Goal: Transaction & Acquisition: Purchase product/service

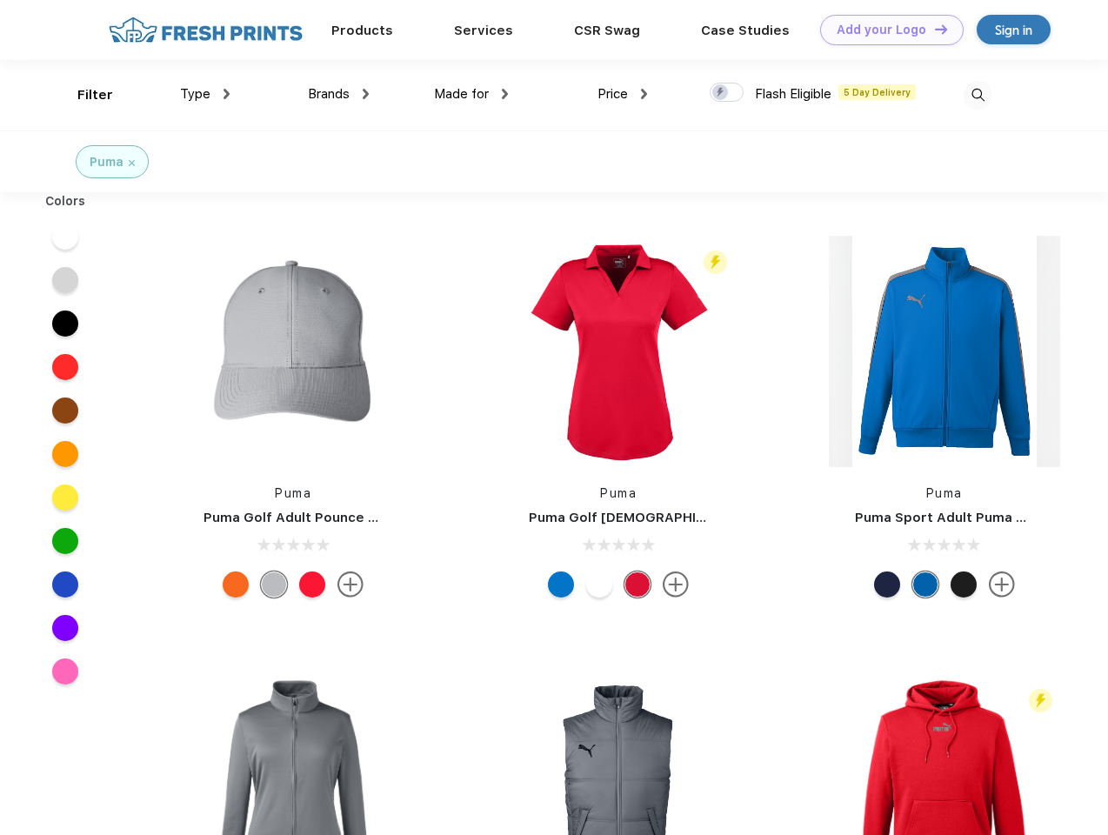
scroll to position [1, 0]
click at [885, 30] on link "Add your Logo Design Tool" at bounding box center [892, 30] width 144 height 30
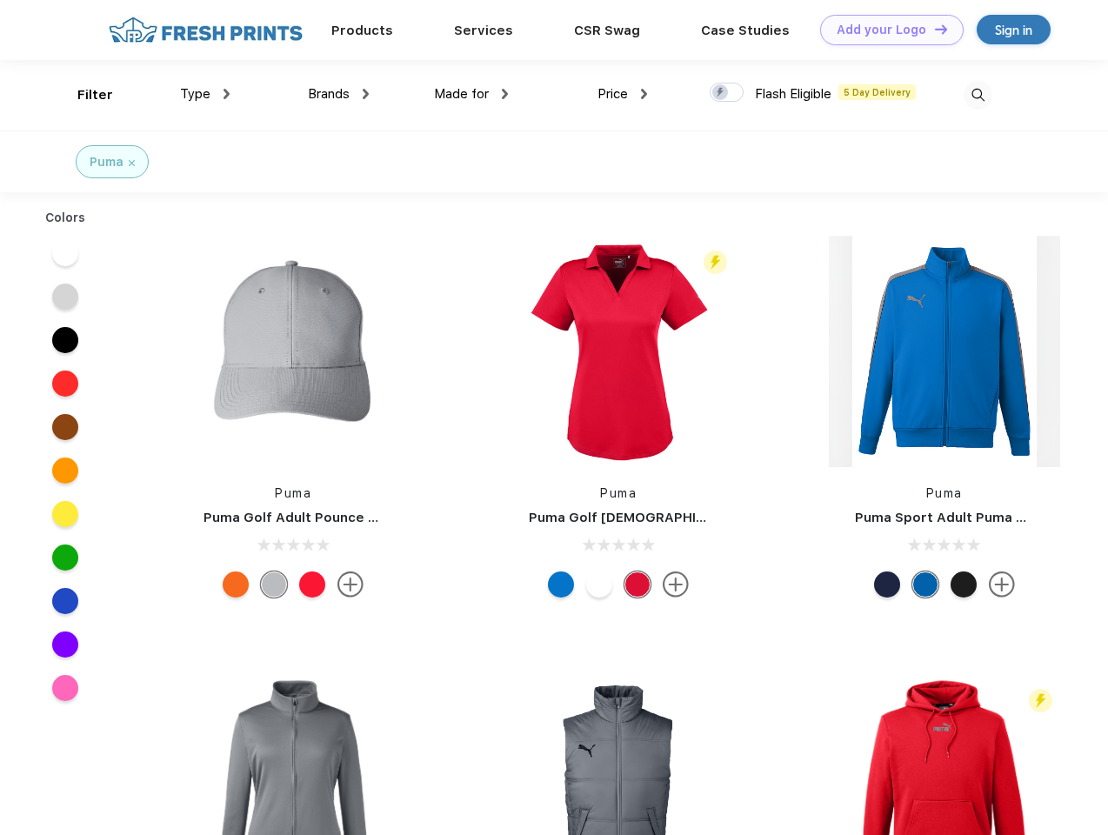
click at [0, 0] on div "Design Tool" at bounding box center [0, 0] width 0 height 0
click at [933, 29] on link "Add your Logo Design Tool" at bounding box center [892, 30] width 144 height 30
click at [83, 95] on div "Filter" at bounding box center [95, 95] width 36 height 20
click at [205, 94] on span "Type" at bounding box center [195, 94] width 30 height 16
click at [338, 94] on span "Brands" at bounding box center [329, 94] width 42 height 16
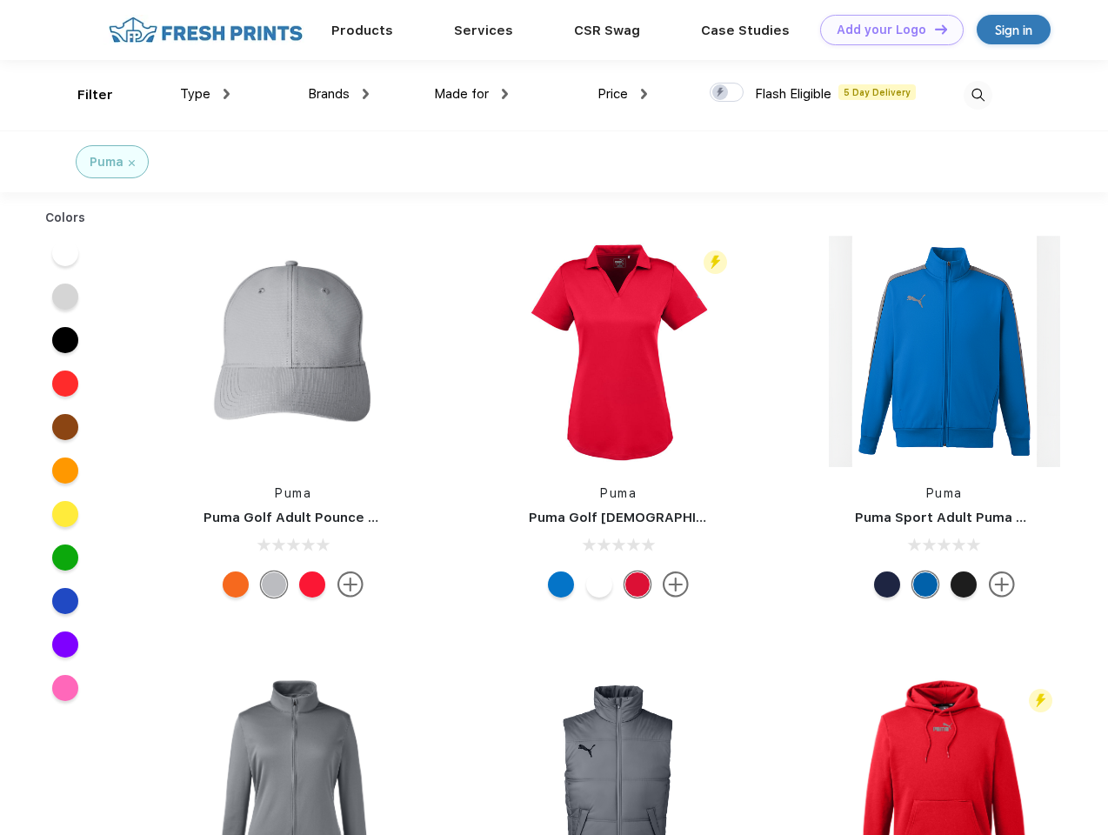
click at [471, 94] on span "Made for" at bounding box center [461, 94] width 55 height 16
click at [623, 94] on span "Price" at bounding box center [613, 94] width 30 height 16
click at [727, 93] on div at bounding box center [727, 92] width 34 height 19
click at [721, 93] on input "checkbox" at bounding box center [715, 87] width 11 height 11
click at [978, 95] on img at bounding box center [978, 95] width 29 height 29
